Goal: Task Accomplishment & Management: Manage account settings

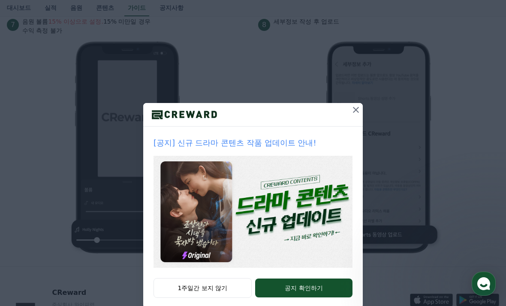
scroll to position [898, 0]
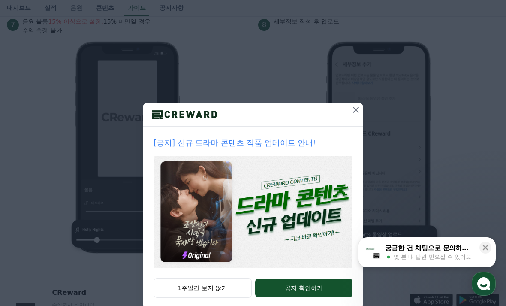
click at [356, 113] on icon at bounding box center [356, 110] width 10 height 10
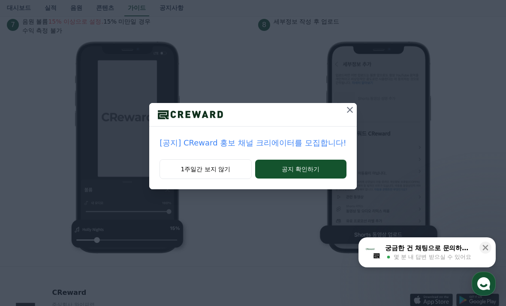
click at [345, 111] on icon at bounding box center [350, 110] width 10 height 10
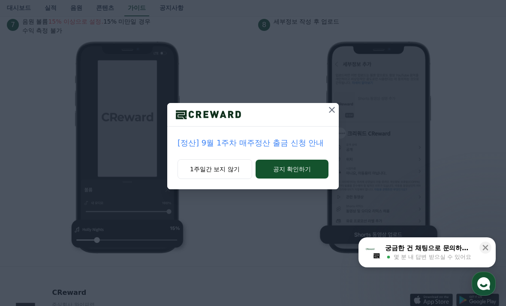
click at [330, 112] on icon at bounding box center [332, 110] width 6 height 6
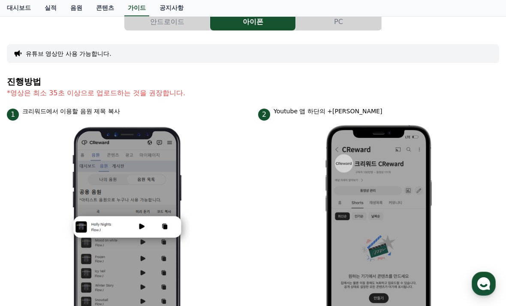
scroll to position [0, 0]
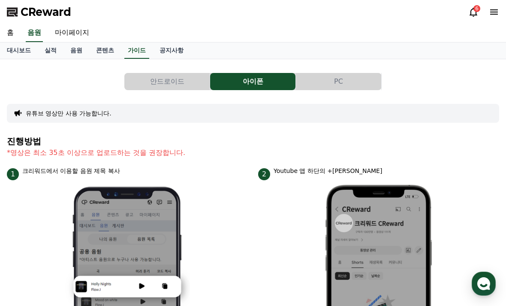
click at [94, 53] on link "콘텐츠" at bounding box center [105, 50] width 32 height 16
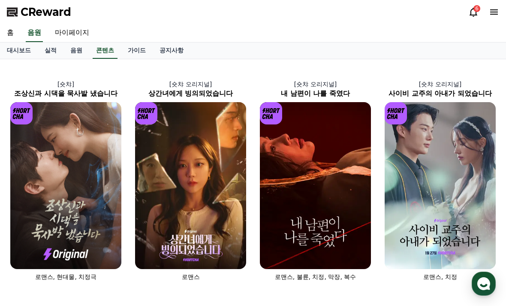
click at [159, 53] on link "공지사항" at bounding box center [172, 50] width 38 height 16
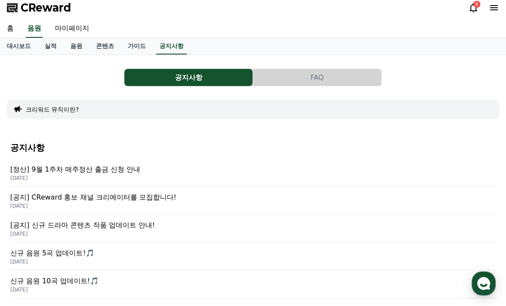
scroll to position [4, 0]
click at [334, 81] on button "FAQ" at bounding box center [317, 77] width 128 height 17
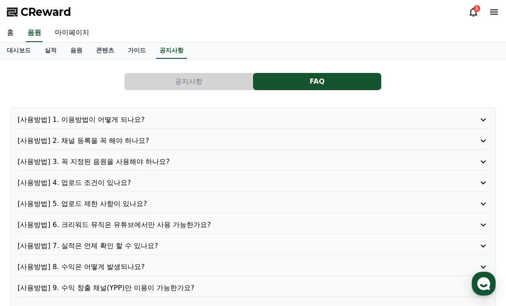
click at [127, 122] on p "[사용방법] 1. 이용방법이 어떻게 되나요?" at bounding box center [234, 119] width 433 height 10
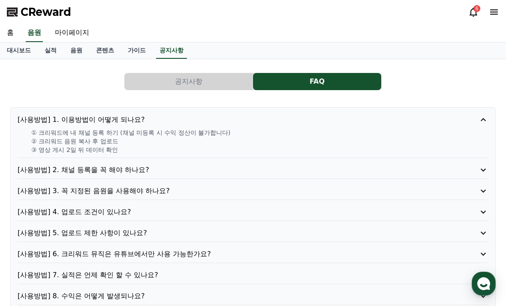
click at [57, 167] on p "[사용방법] 2. 채널 등록을 꼭 해야 하나요?" at bounding box center [234, 170] width 433 height 10
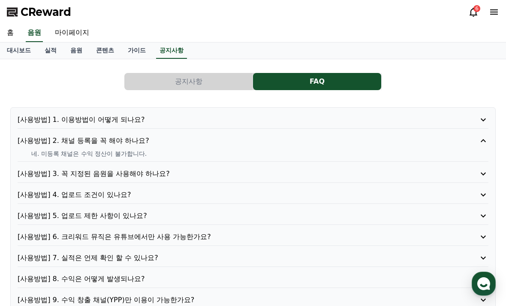
click at [39, 171] on p "[사용방법] 3. 꼭 지정된 음원을 사용해야 하나요?" at bounding box center [234, 173] width 433 height 10
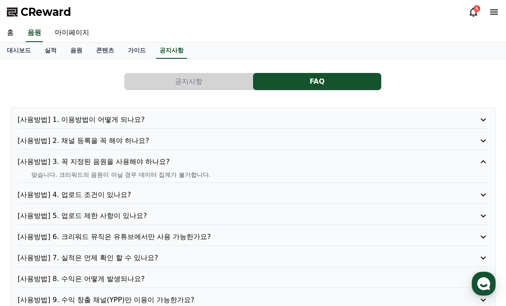
click at [42, 192] on p "[사용방법] 4. 업로드 조건이 있나요?" at bounding box center [234, 194] width 433 height 10
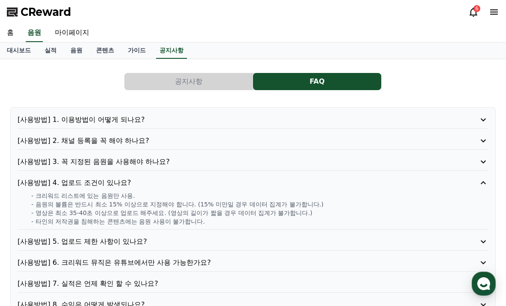
click at [38, 242] on p "[사용방법] 5. 업로드 제한 사항이 있나요?" at bounding box center [234, 241] width 433 height 10
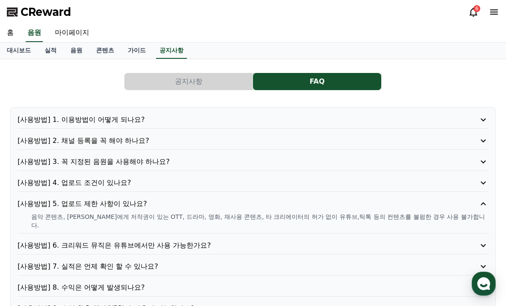
click at [46, 240] on p "[사용방법] 6. 크리워드 뮤직은 유튜브에서만 사용 가능한가요?" at bounding box center [234, 245] width 433 height 10
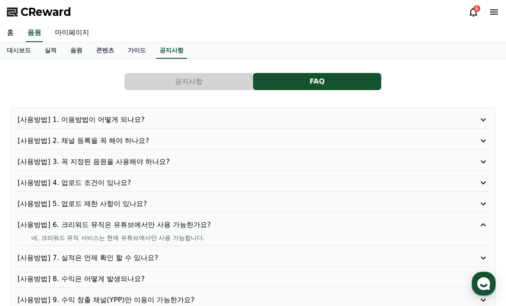
click at [33, 260] on p "[사용방법] 7. 실적은 언제 확인 할 수 있나요?" at bounding box center [234, 257] width 433 height 10
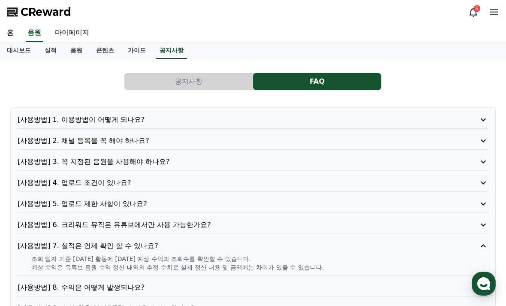
click at [48, 286] on p "[사용방법] 8. 수익은 어떻게 발생되나요?" at bounding box center [234, 287] width 433 height 10
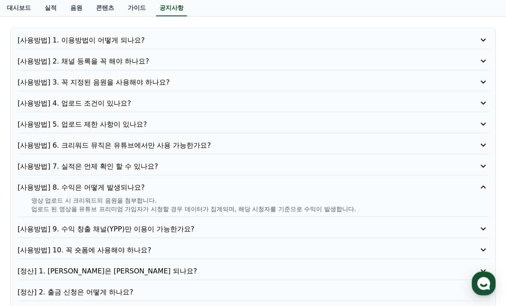
scroll to position [86, 0]
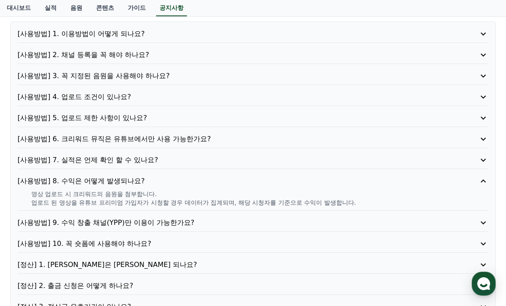
click at [48, 222] on p "[사용방법] 9. 수익 창출 채널(YPP)만 이용이 가능한가요?" at bounding box center [234, 222] width 433 height 10
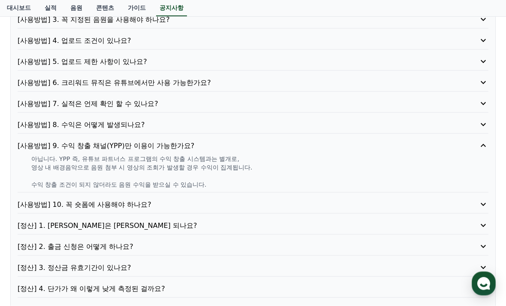
scroll to position [142, 0]
click at [40, 206] on p "[사용방법] 10. 꼭 숏폼에 사용해야 하나요?" at bounding box center [234, 204] width 433 height 10
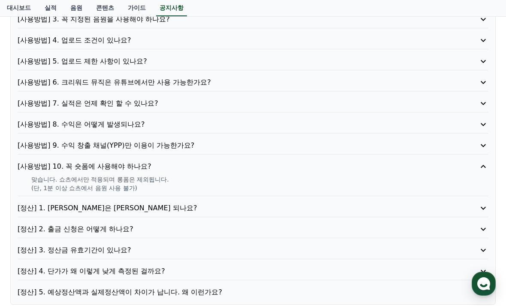
click at [42, 211] on p "[정산] 1. [PERSON_NAME]은 [PERSON_NAME] 되나요?" at bounding box center [234, 208] width 433 height 10
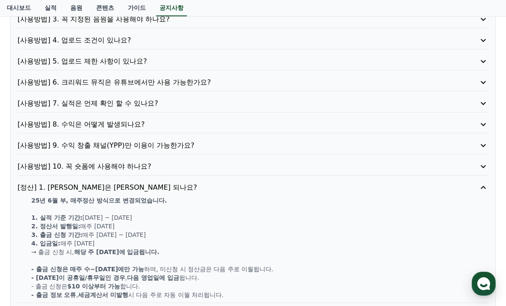
click at [136, 171] on p "[사용방법] 10. 꼭 숏폼에 사용해야 하나요?" at bounding box center [234, 166] width 433 height 10
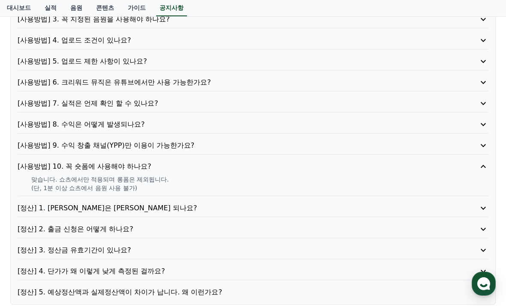
click at [137, 209] on p "[정산] 1. [PERSON_NAME]은 [PERSON_NAME] 되나요?" at bounding box center [234, 208] width 433 height 10
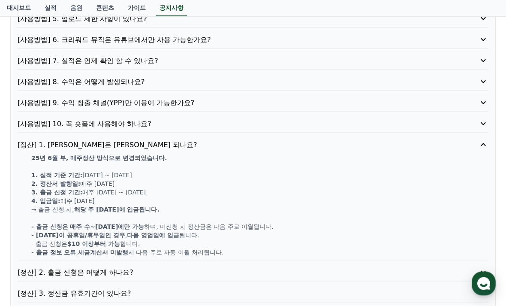
scroll to position [186, 0]
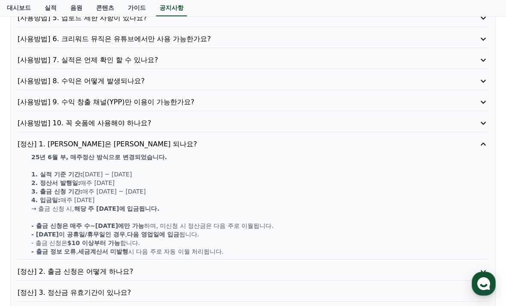
click at [120, 270] on p "[정산] 2. 출금 신청은 어떻게 하나요?" at bounding box center [234, 271] width 433 height 10
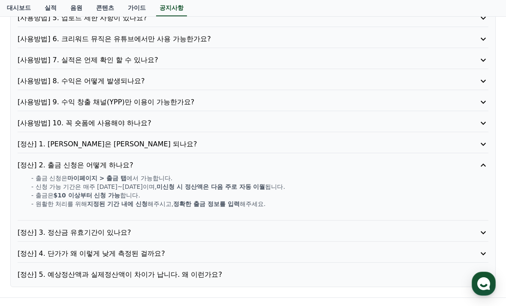
click at [128, 233] on p "[정산] 3. 정산금 유효기간이 있나요?" at bounding box center [234, 232] width 433 height 10
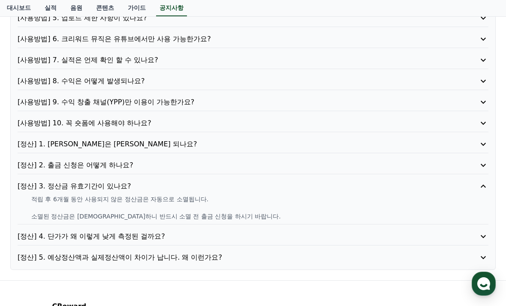
click at [156, 235] on p "[정산] 4. 단가가 왜 이렇게 낮게 측정된 걸까요?" at bounding box center [234, 236] width 433 height 10
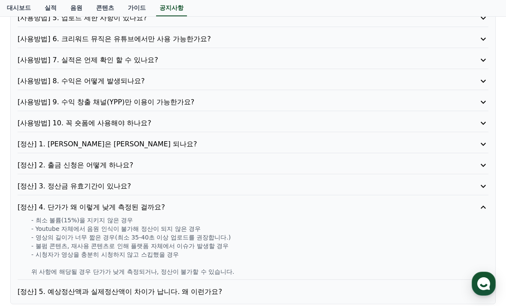
click at [193, 289] on p "[정산] 5. 예상정산액과 실제정산액이 차이가 납니다. 왜 이런가요?" at bounding box center [234, 291] width 433 height 10
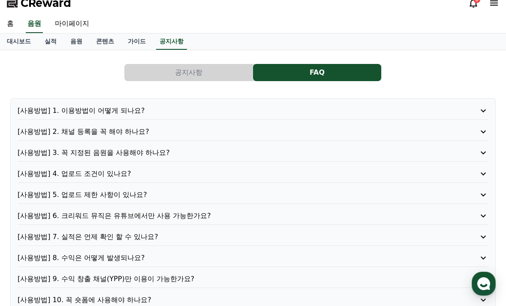
scroll to position [0, 0]
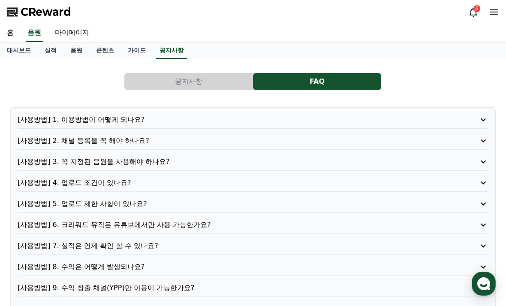
click at [210, 77] on button "공지사항" at bounding box center [188, 81] width 128 height 17
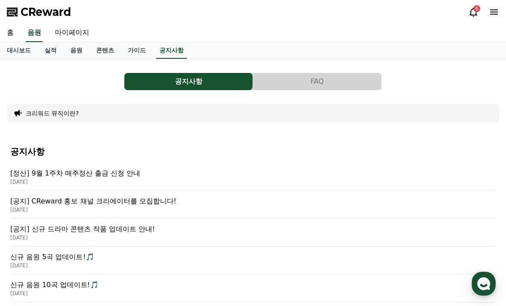
click at [77, 37] on link "마이페이지" at bounding box center [72, 33] width 48 height 18
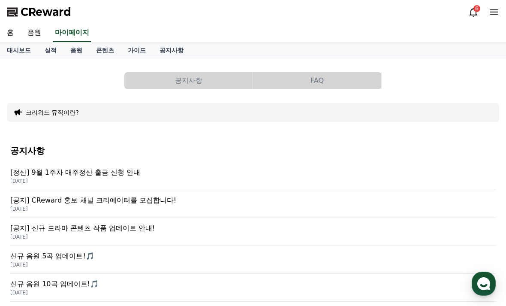
select select "**********"
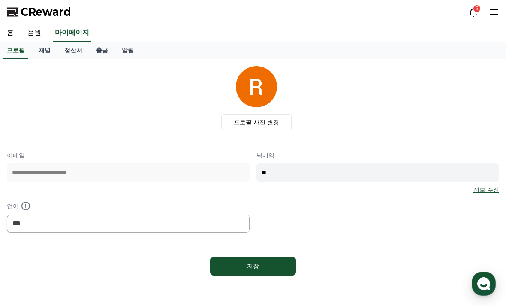
click at [43, 53] on link "채널" at bounding box center [45, 50] width 26 height 16
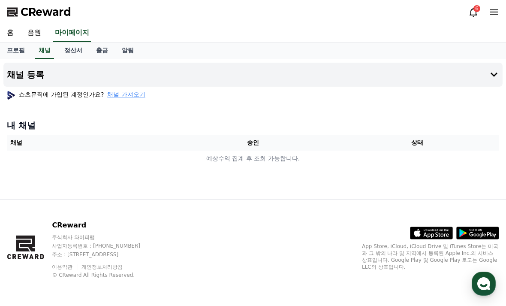
click at [120, 96] on span "채널 가져오기" at bounding box center [126, 94] width 38 height 9
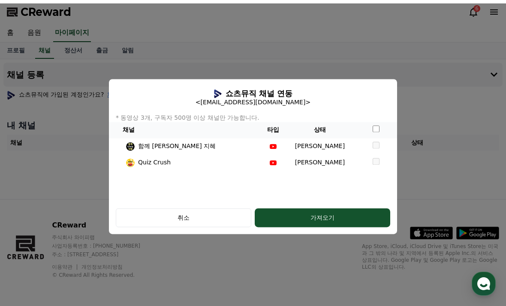
click at [207, 219] on div "취소" at bounding box center [183, 217] width 111 height 9
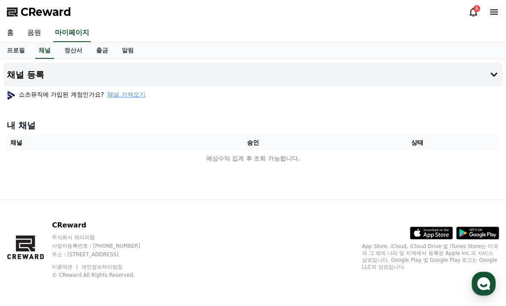
click at [23, 145] on th "채널" at bounding box center [89, 143] width 164 height 16
click at [495, 76] on icon at bounding box center [494, 74] width 10 height 10
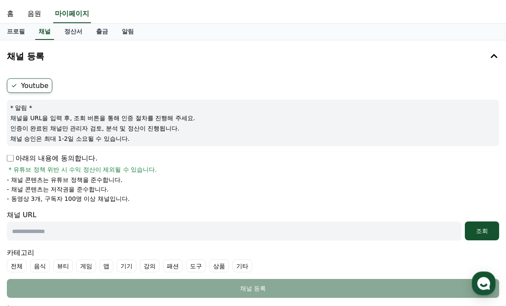
scroll to position [21, 0]
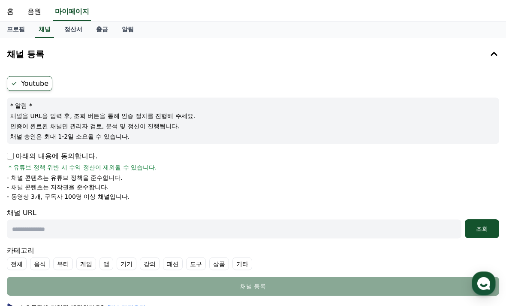
click at [77, 30] on link "정산서" at bounding box center [73, 30] width 32 height 16
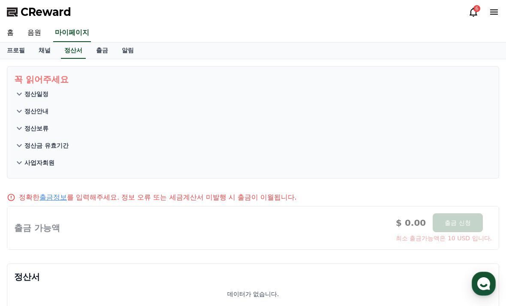
click at [103, 50] on link "출금" at bounding box center [102, 50] width 26 height 16
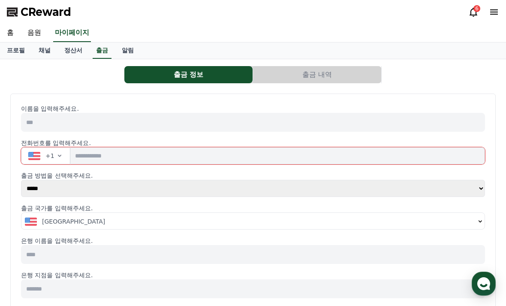
click at [34, 35] on link "음원" at bounding box center [34, 33] width 27 height 18
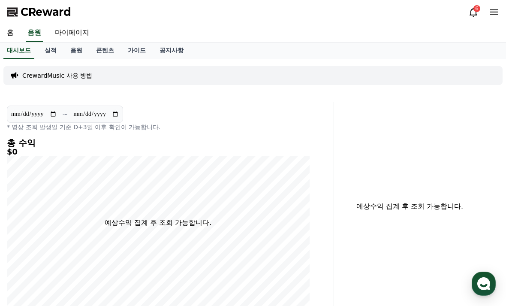
click at [11, 33] on link "홈" at bounding box center [10, 33] width 21 height 18
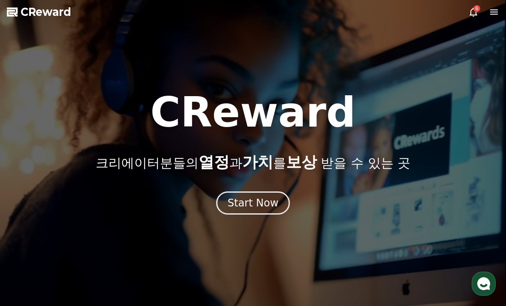
click at [267, 204] on div "Start Now" at bounding box center [253, 203] width 51 height 14
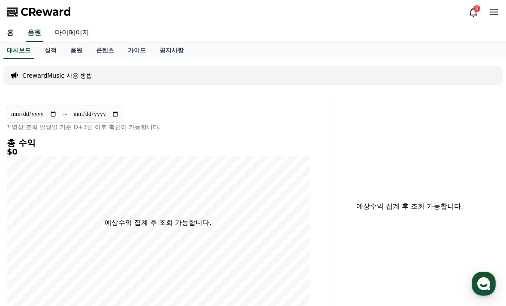
click at [493, 7] on icon at bounding box center [494, 12] width 10 height 10
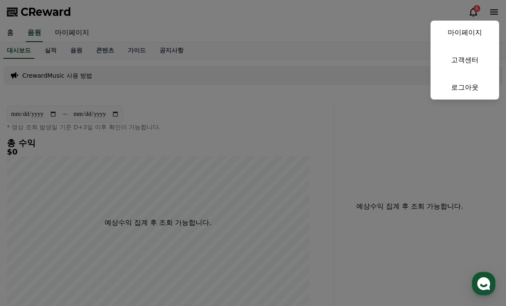
click at [448, 30] on link "마이페이지" at bounding box center [464, 33] width 69 height 24
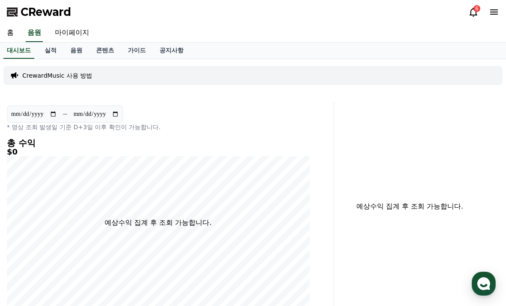
select select "**********"
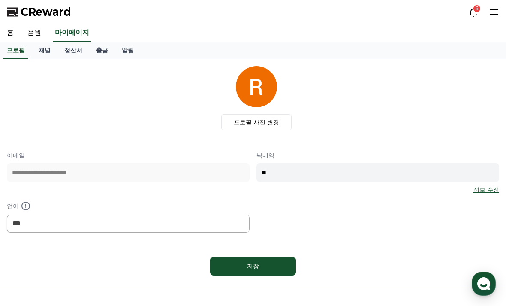
click at [44, 51] on link "채널" at bounding box center [45, 50] width 26 height 16
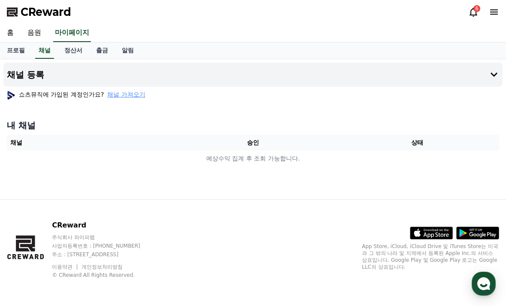
click at [495, 77] on icon at bounding box center [494, 74] width 10 height 10
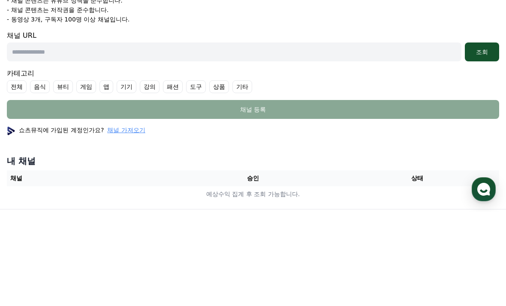
scroll to position [179, 0]
